Goal: Communication & Community: Answer question/provide support

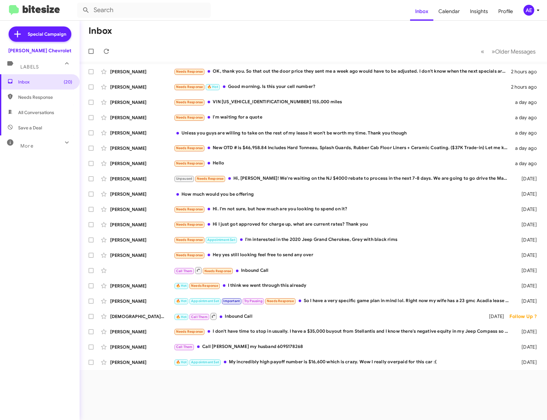
click at [162, 2] on mat-toolbar "Inbox Calendar Insights Profile AE" at bounding box center [273, 10] width 547 height 20
click at [162, 4] on input "text" at bounding box center [144, 10] width 134 height 15
click at [80, 4] on button at bounding box center [86, 10] width 13 height 13
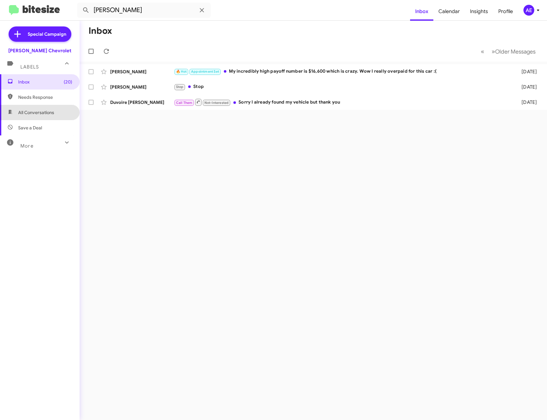
click at [41, 115] on span "All Conversations" at bounding box center [36, 112] width 36 height 6
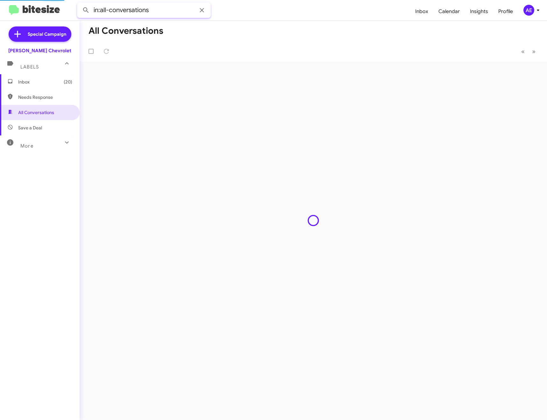
click at [165, 10] on input "in:all-conversations" at bounding box center [144, 10] width 134 height 15
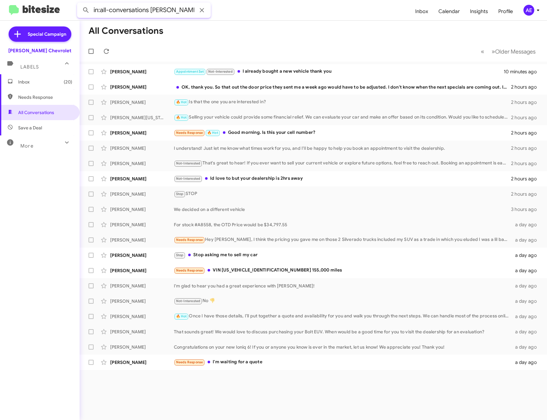
click at [80, 4] on button at bounding box center [86, 10] width 13 height 13
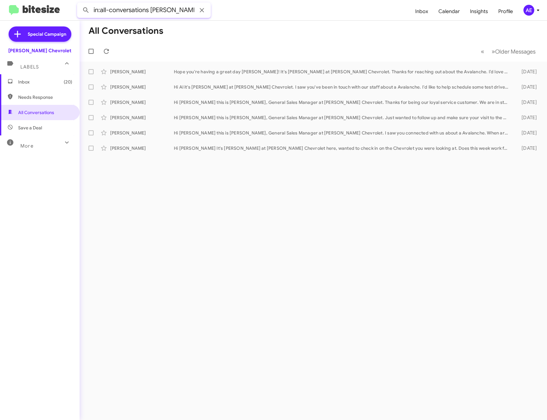
click at [176, 14] on input "in:all-conversations [PERSON_NAME]" at bounding box center [144, 10] width 134 height 15
type input "in:all-conversations [PERSON_NAME]"
click at [80, 4] on button at bounding box center [86, 10] width 13 height 13
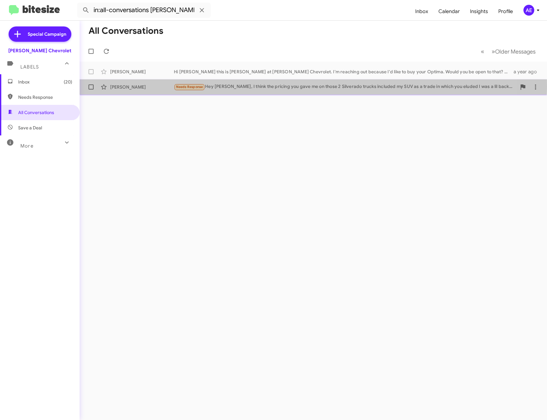
click at [249, 87] on div "Needs Response Hey [PERSON_NAME], I think the pricing you gave me on those 2 Si…" at bounding box center [345, 86] width 343 height 7
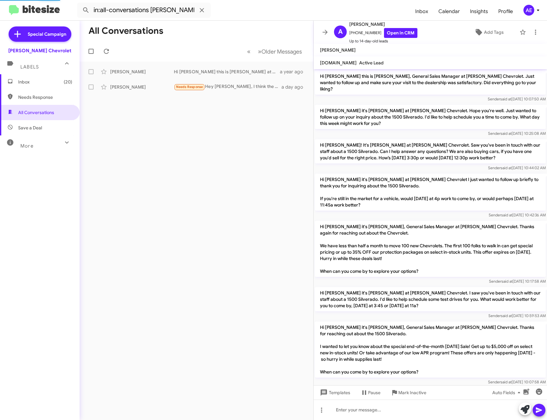
scroll to position [379, 0]
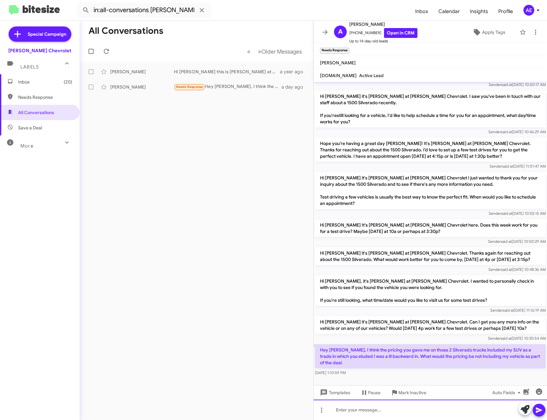
click at [425, 402] on div at bounding box center [430, 409] width 233 height 20
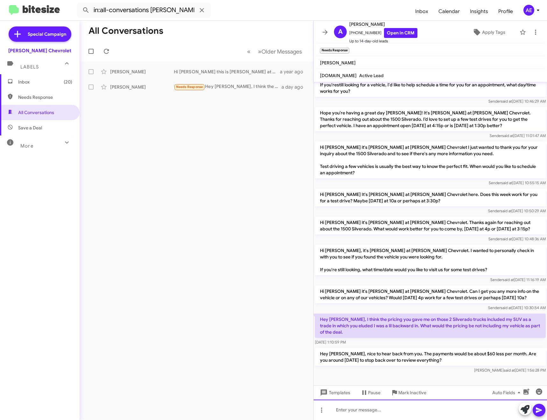
scroll to position [421, 0]
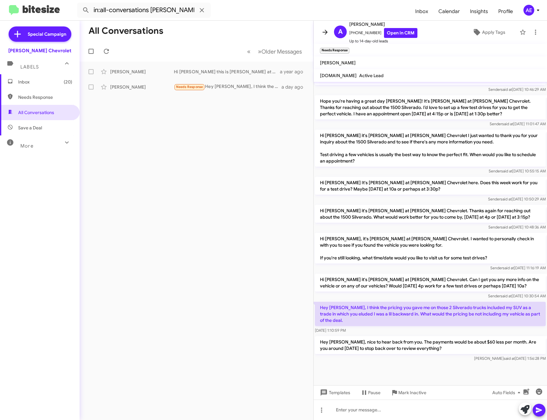
click at [323, 29] on icon at bounding box center [325, 32] width 8 height 8
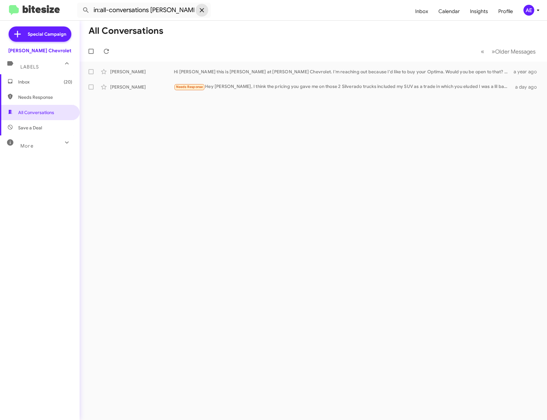
click at [204, 10] on icon at bounding box center [202, 10] width 8 height 8
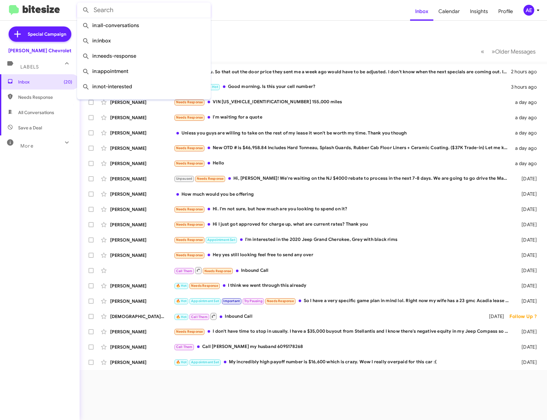
click at [316, 24] on mat-toolbar-row "Inbox" at bounding box center [314, 31] width 468 height 20
click at [254, 64] on mat-action-list "[PERSON_NAME] OK, thank you. So that out the door price they sent me a week ago…" at bounding box center [314, 215] width 468 height 308
click at [254, 67] on div "[PERSON_NAME] OK, thank you. So that out the door price they sent me a week ago…" at bounding box center [313, 71] width 457 height 13
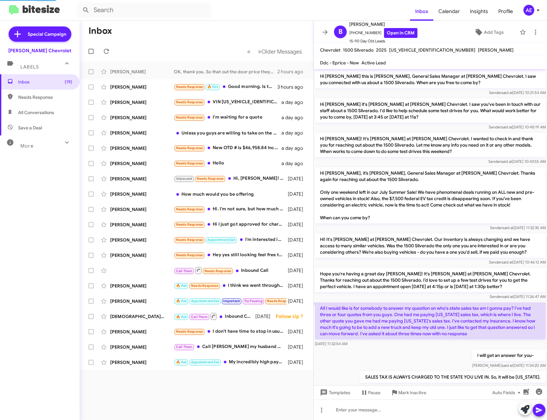
scroll to position [63, 0]
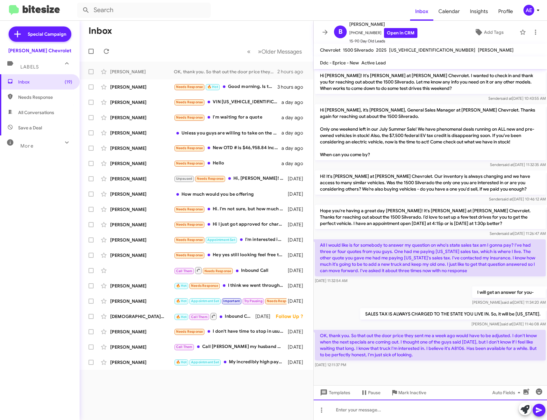
click at [427, 413] on div at bounding box center [430, 409] width 233 height 20
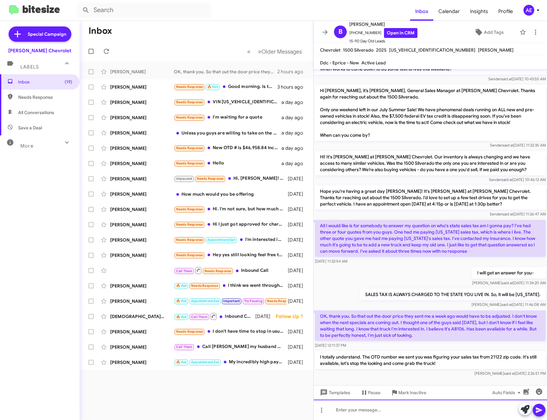
scroll to position [93, 0]
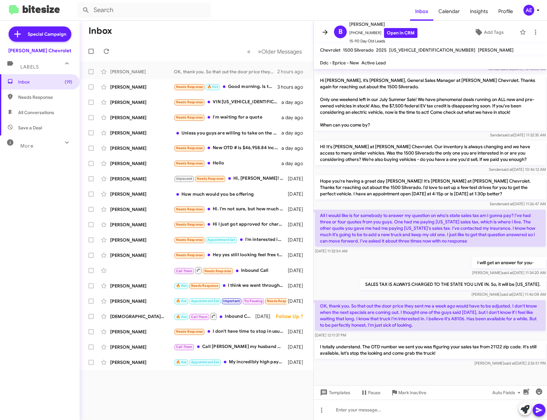
click at [323, 32] on icon at bounding box center [325, 32] width 5 height 5
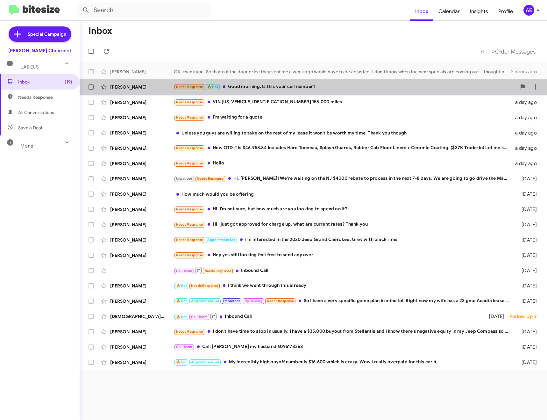
click at [257, 88] on div "Needs Response 🔥 Hot Good morning. Is this your cell number?" at bounding box center [345, 86] width 343 height 7
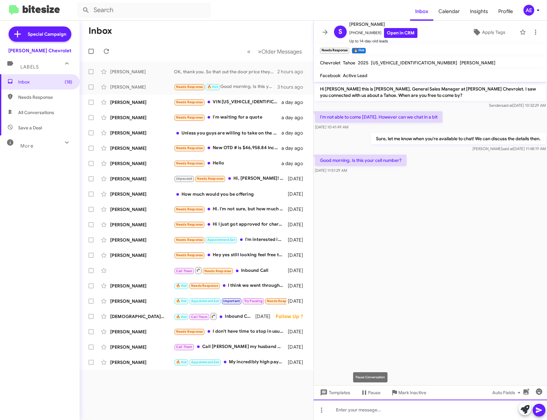
click at [383, 404] on div at bounding box center [430, 409] width 233 height 20
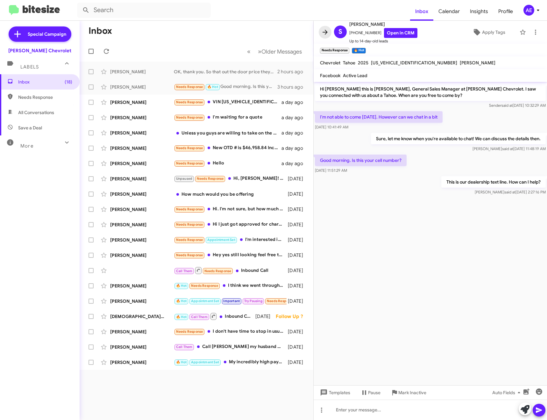
click at [325, 32] on icon at bounding box center [325, 32] width 8 height 8
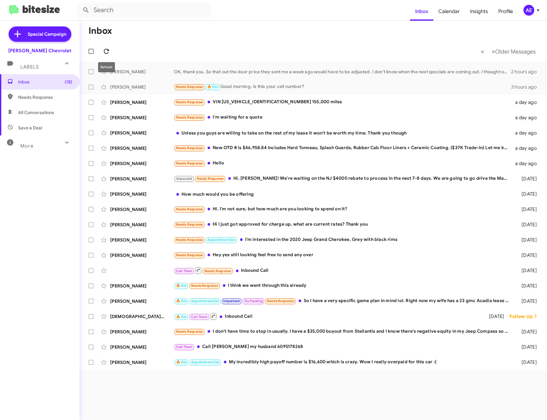
click at [109, 51] on icon at bounding box center [106, 51] width 5 height 5
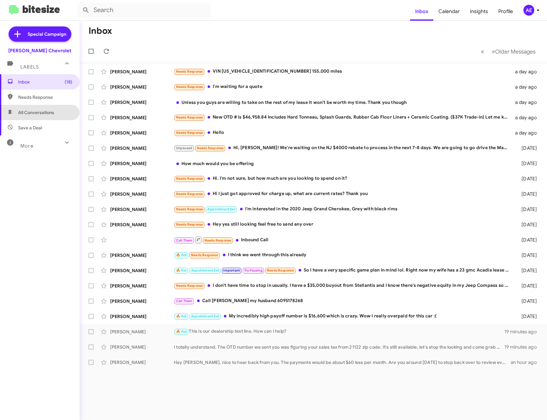
click at [60, 116] on span "All Conversations" at bounding box center [40, 112] width 80 height 15
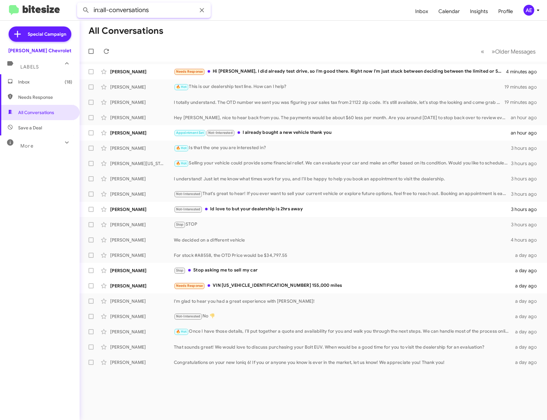
click at [171, 11] on input "in:all-conversations" at bounding box center [144, 10] width 134 height 15
type input "in:all-conversations gerome"
click at [80, 4] on button at bounding box center [86, 10] width 13 height 13
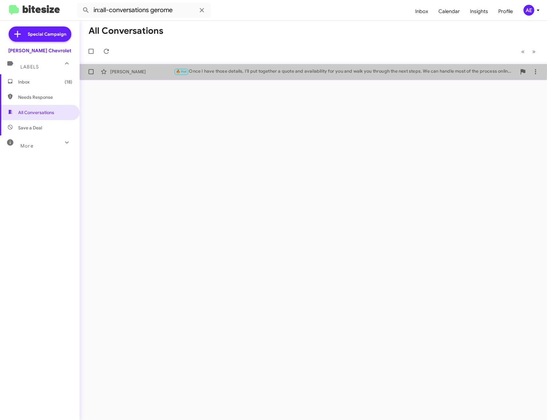
click at [266, 70] on div "🔥 Hot Once I have those details, I’ll put together a quote and availability for…" at bounding box center [345, 71] width 343 height 7
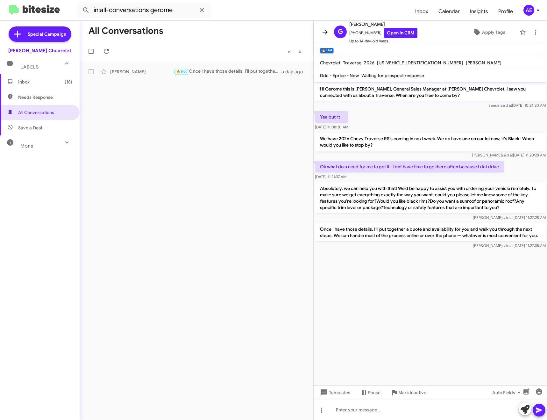
click at [327, 35] on icon at bounding box center [325, 32] width 8 height 8
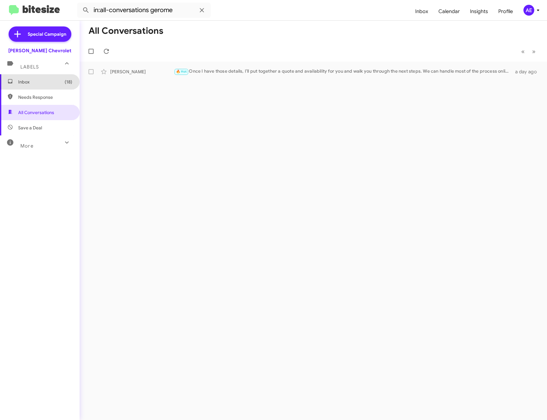
click at [48, 77] on span "Inbox (18)" at bounding box center [40, 81] width 80 height 15
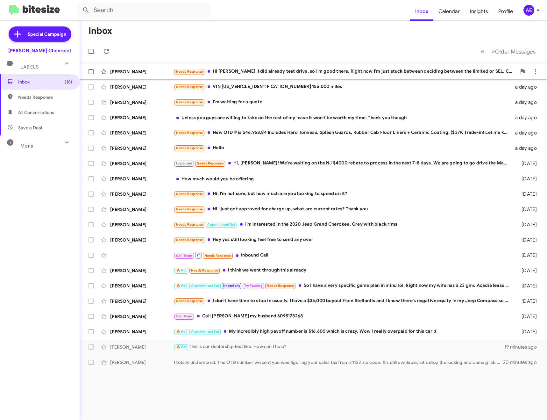
click at [264, 73] on div "Needs Response Hi [PERSON_NAME], I did already test drive, so I'm good there. R…" at bounding box center [345, 71] width 343 height 7
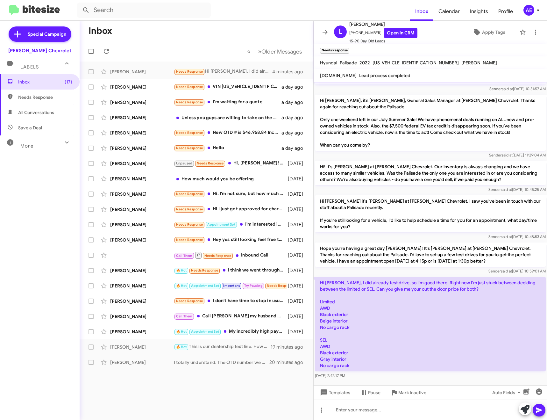
scroll to position [21, 0]
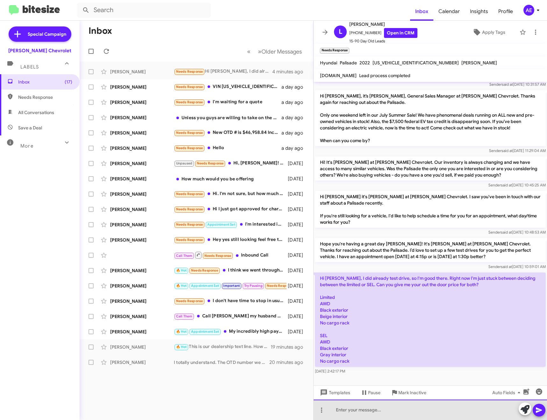
click at [390, 407] on div at bounding box center [430, 409] width 233 height 20
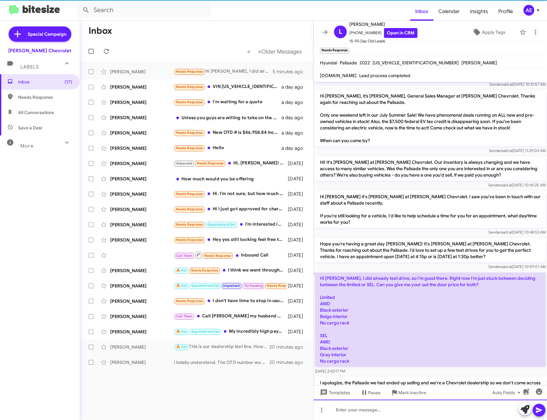
scroll to position [57, 0]
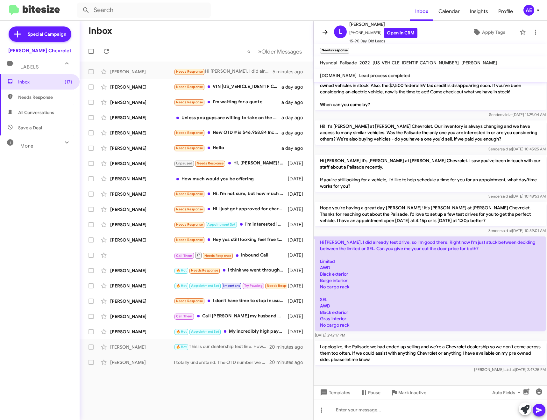
click at [327, 35] on icon at bounding box center [325, 32] width 8 height 8
